Goal: Entertainment & Leisure: Consume media (video, audio)

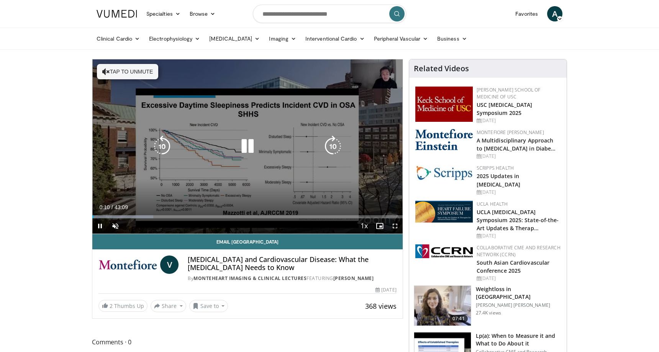
click at [330, 148] on icon "Video Player" at bounding box center [332, 146] width 21 height 21
click at [331, 148] on icon "Video Player" at bounding box center [332, 146] width 21 height 21
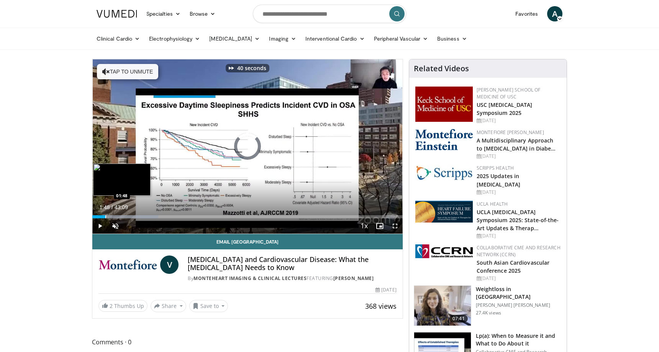
click at [105, 214] on div "Loaded : 21.21% 00:54 01:48" at bounding box center [247, 214] width 310 height 7
click at [112, 215] on div "Progress Bar" at bounding box center [112, 216] width 1 height 3
click at [133, 213] on div "Loaded : 23.90% 02:41 05:35" at bounding box center [247, 214] width 310 height 7
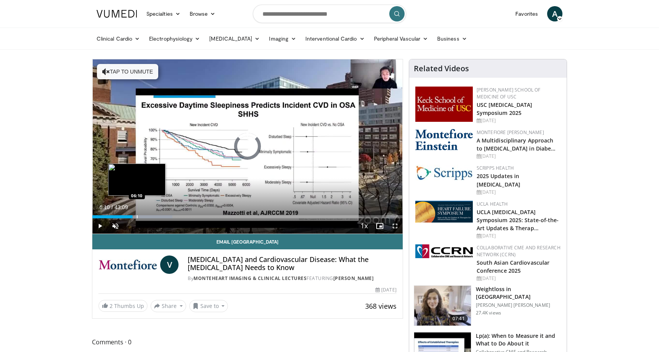
click at [137, 215] on div "Progress Bar" at bounding box center [137, 216] width 1 height 3
click at [153, 216] on div "Progress Bar" at bounding box center [161, 216] width 64 height 3
click at [148, 215] on div "Progress Bar" at bounding box center [148, 216] width 1 height 3
click at [143, 215] on div "Loaded : 27.42% 07:01 07:05" at bounding box center [247, 216] width 310 height 3
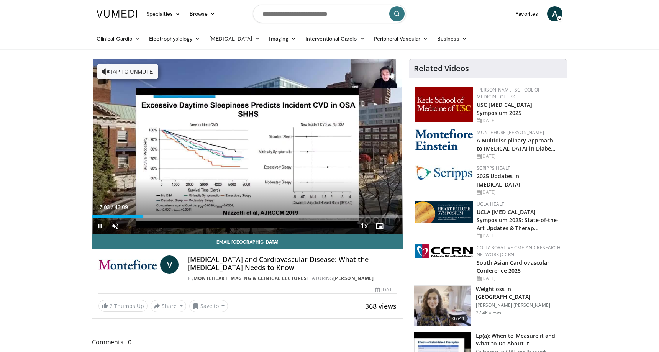
click at [103, 225] on span "Video Player" at bounding box center [99, 225] width 15 height 15
